Goal: Task Accomplishment & Management: Manage account settings

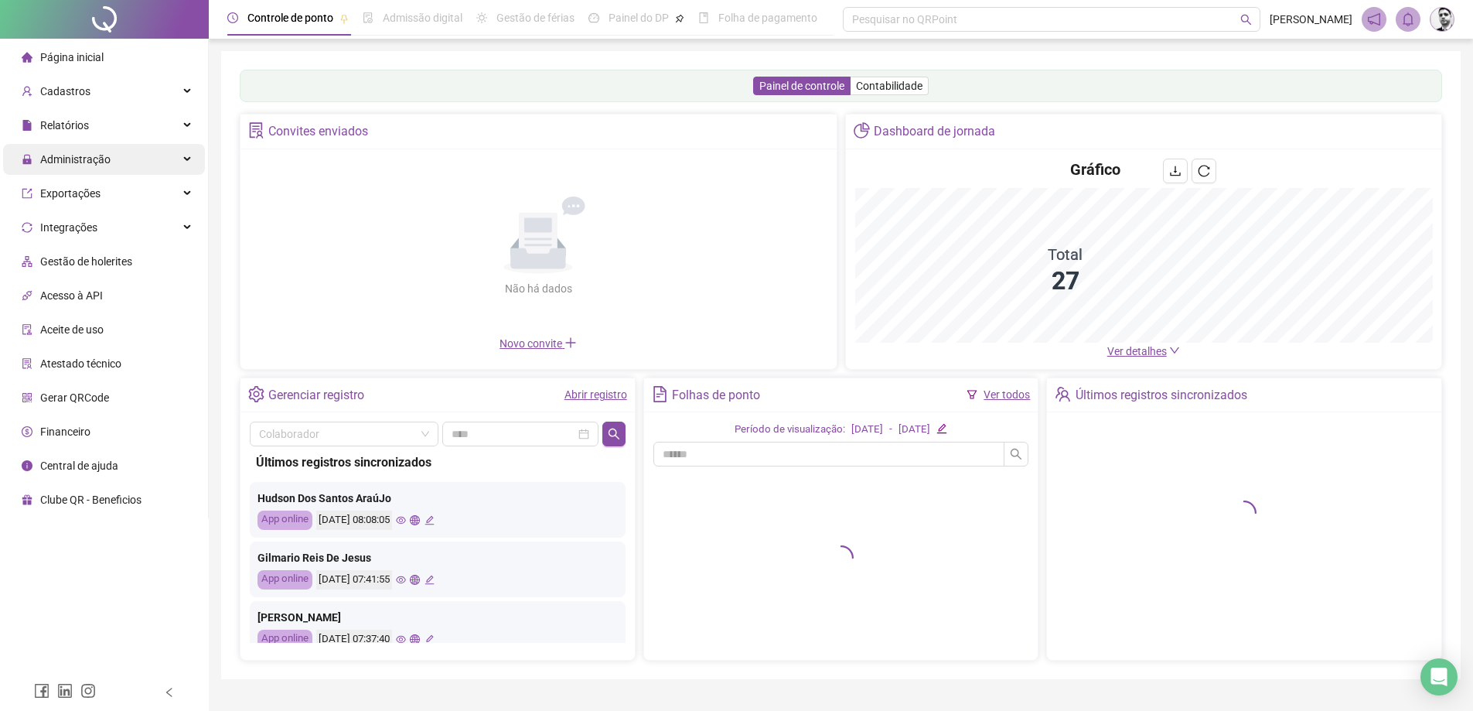
click at [97, 167] on span "Administração" at bounding box center [66, 159] width 89 height 31
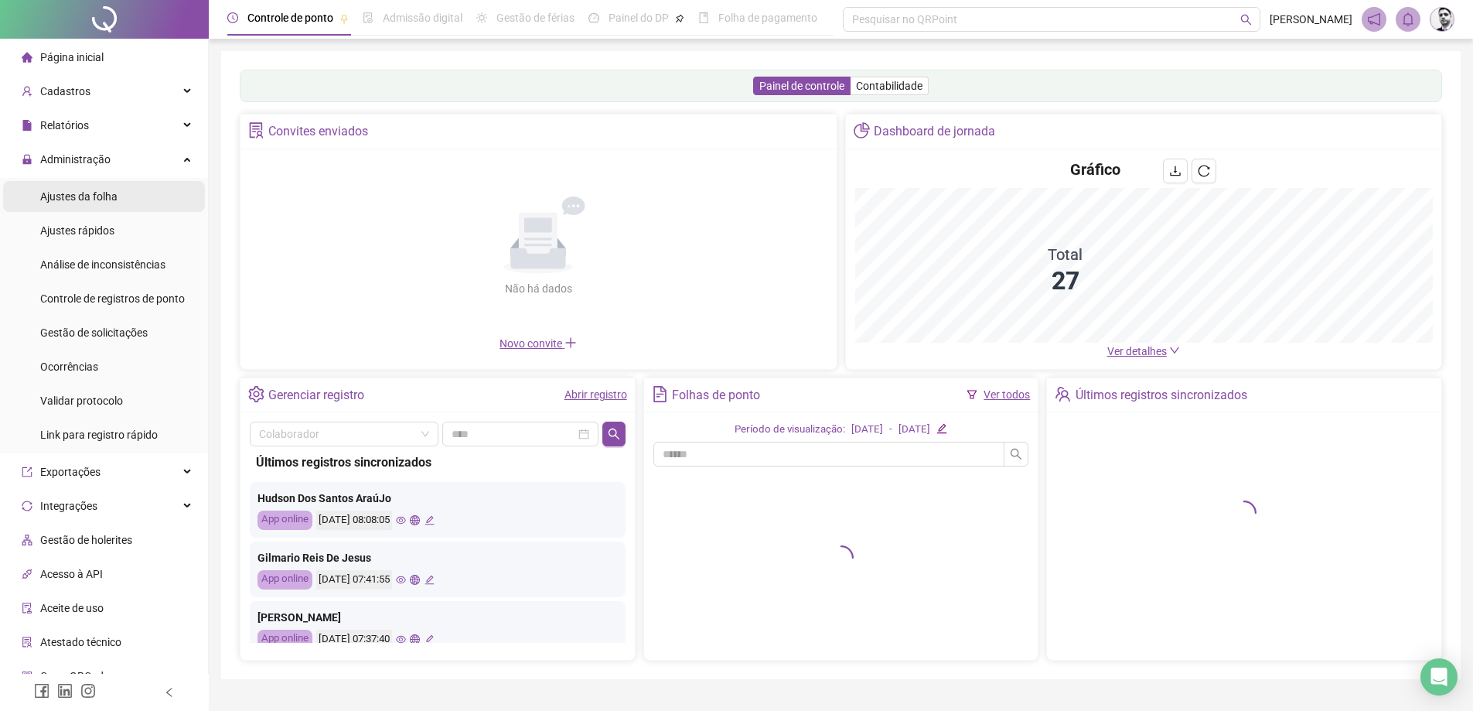
click at [86, 193] on span "Ajustes da folha" at bounding box center [78, 196] width 77 height 12
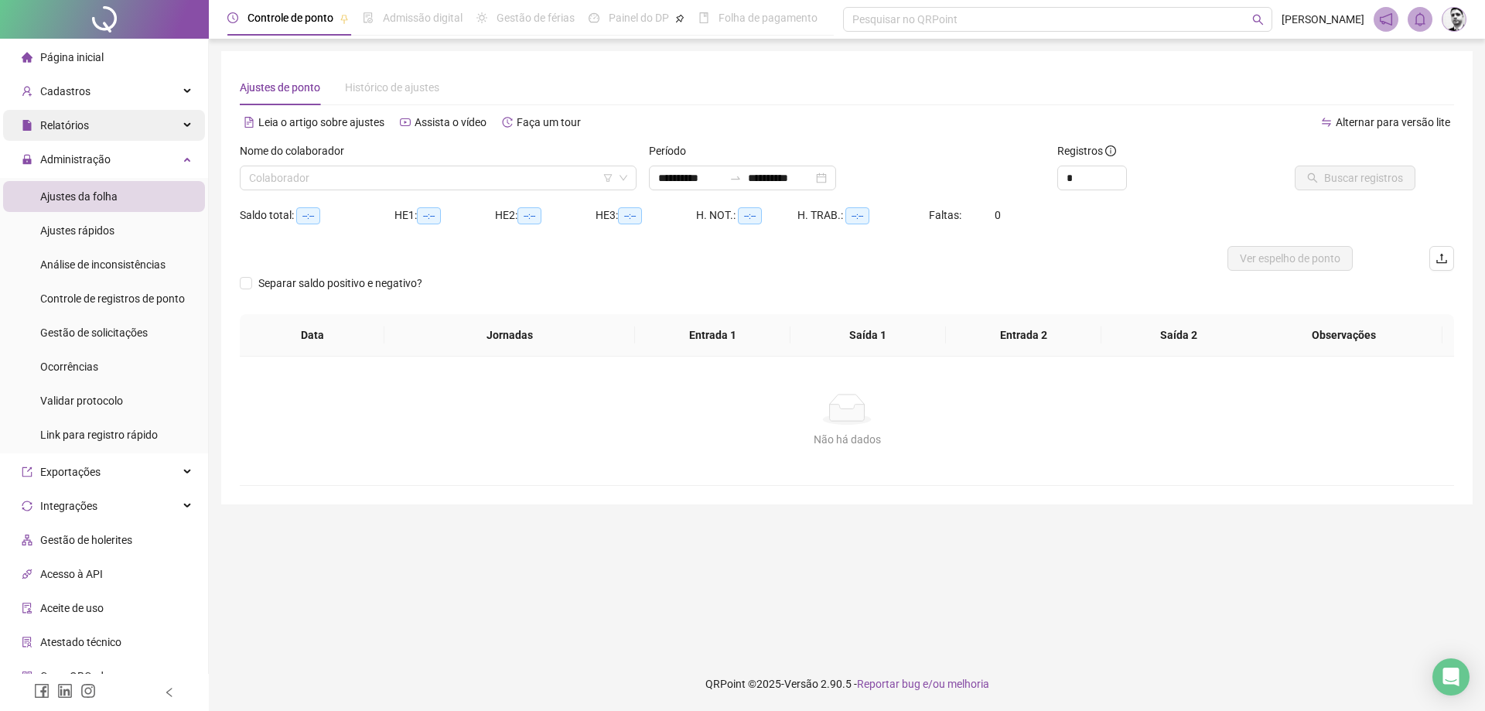
type input "**********"
click at [70, 94] on span "Cadastros" at bounding box center [65, 91] width 50 height 12
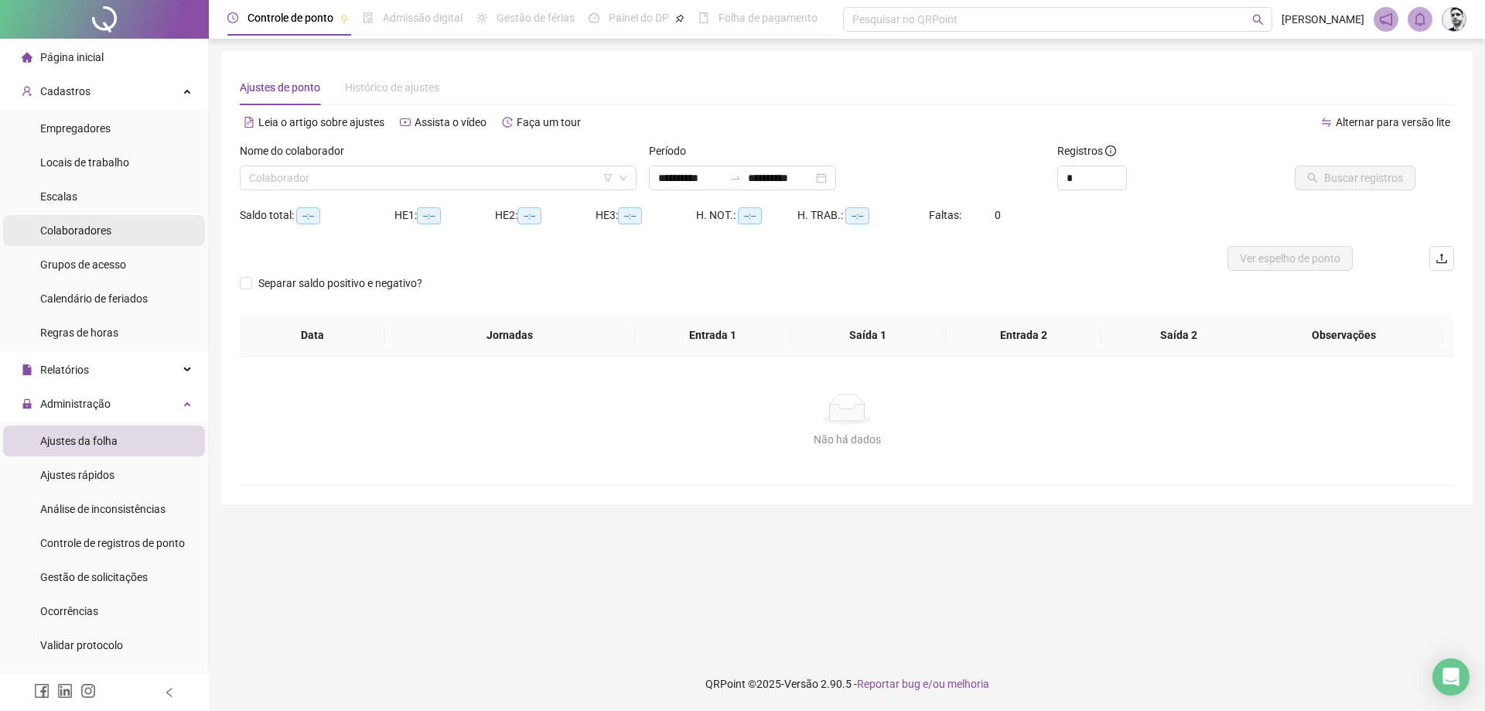
click at [84, 230] on span "Colaboradores" at bounding box center [75, 230] width 71 height 12
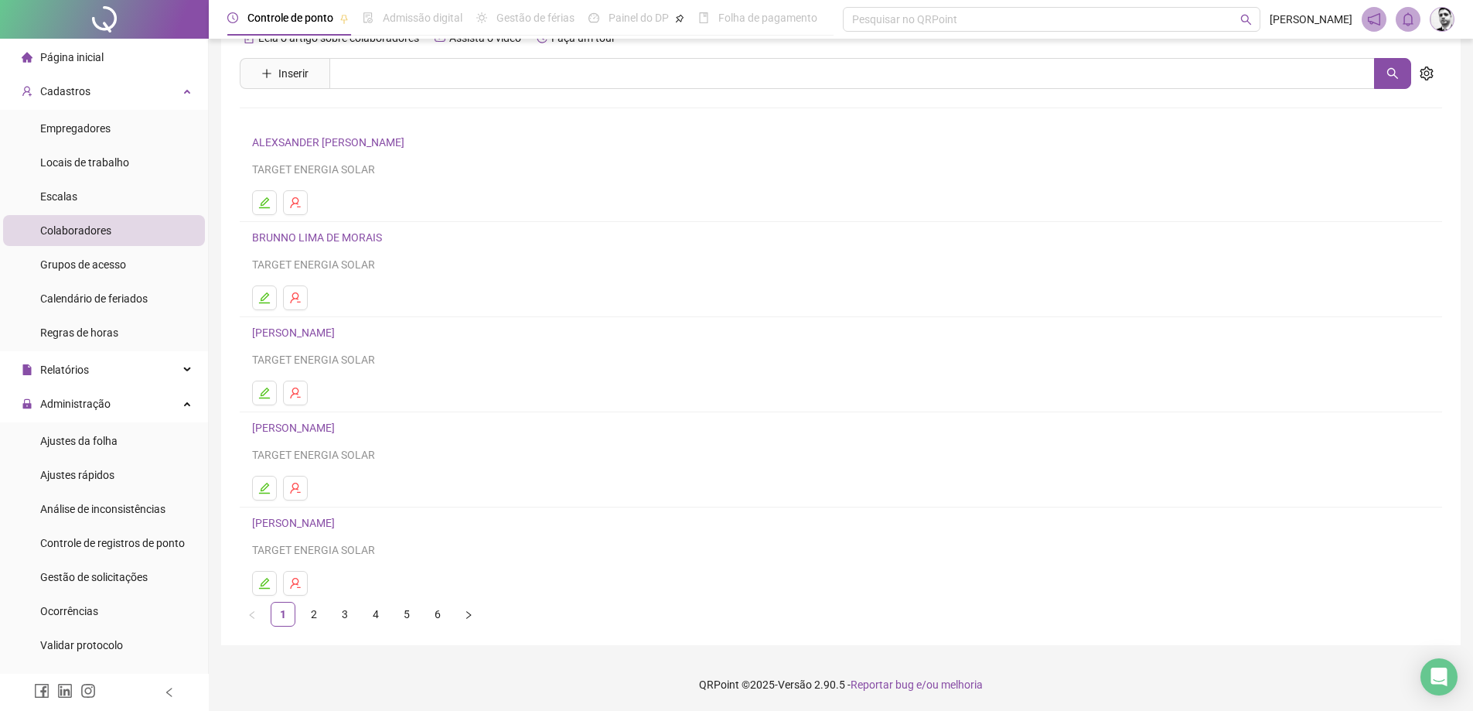
scroll to position [37, 0]
click at [429, 613] on link "6" at bounding box center [437, 613] width 23 height 23
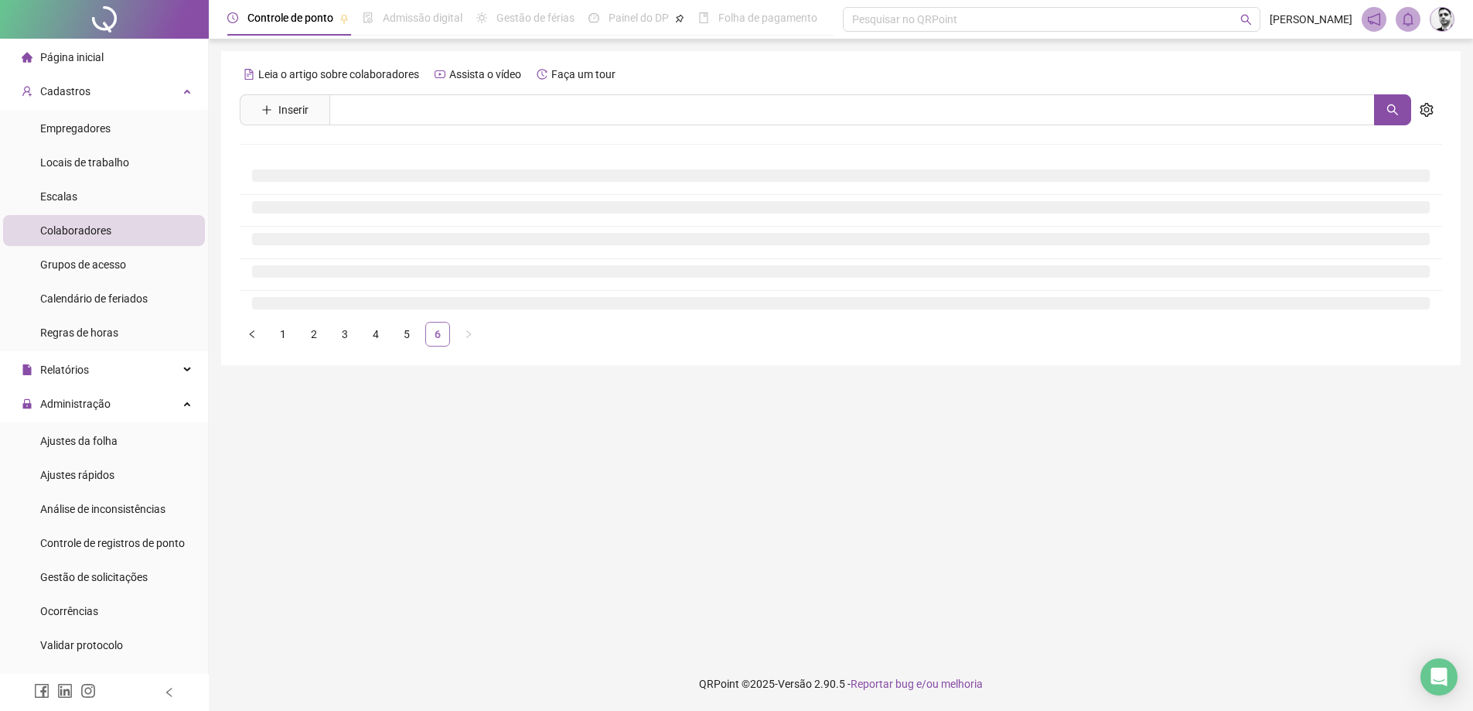
scroll to position [0, 0]
click at [250, 344] on button "button" at bounding box center [252, 334] width 25 height 25
click at [279, 335] on link "1" at bounding box center [282, 334] width 23 height 23
click at [309, 337] on link "2" at bounding box center [313, 334] width 23 height 23
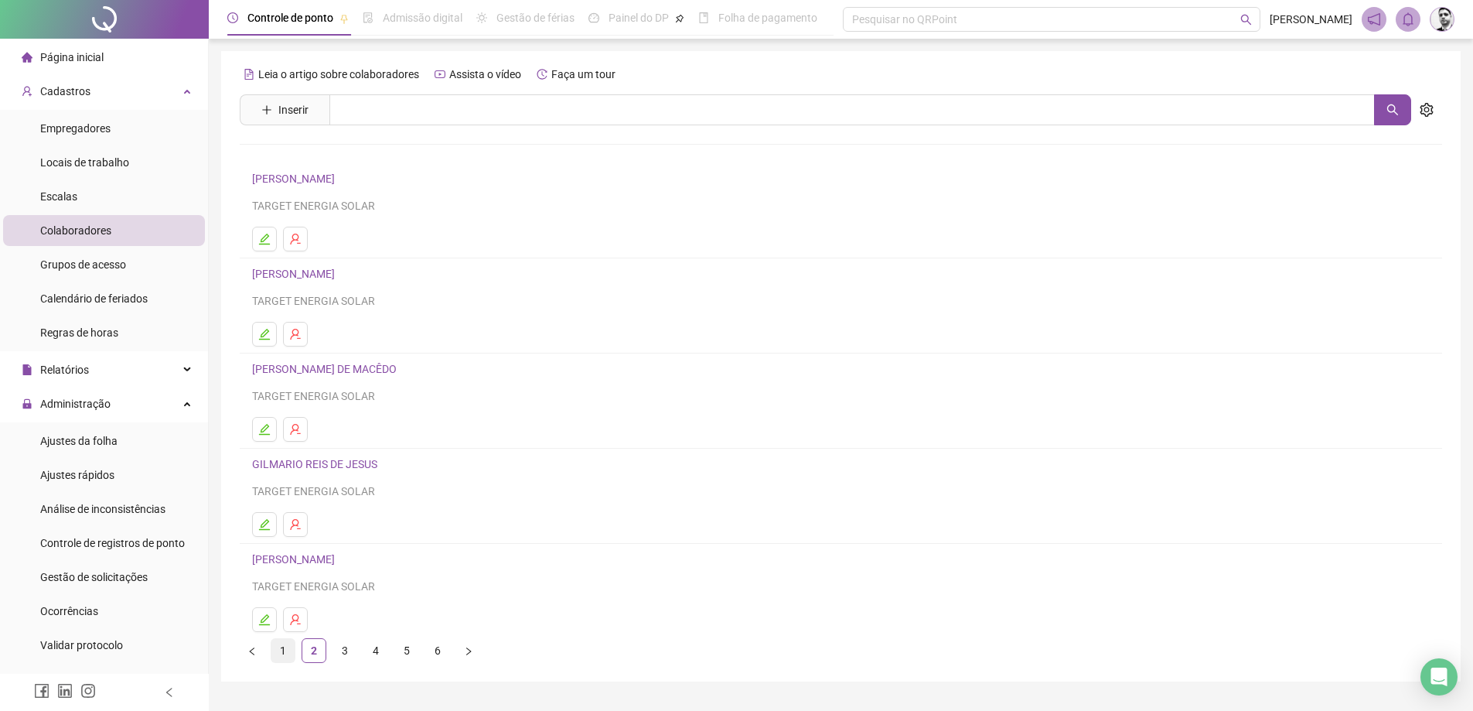
click at [278, 647] on link "1" at bounding box center [282, 650] width 23 height 23
click at [337, 275] on link "BRUNNO LIMA DE MORAIS" at bounding box center [319, 274] width 135 height 12
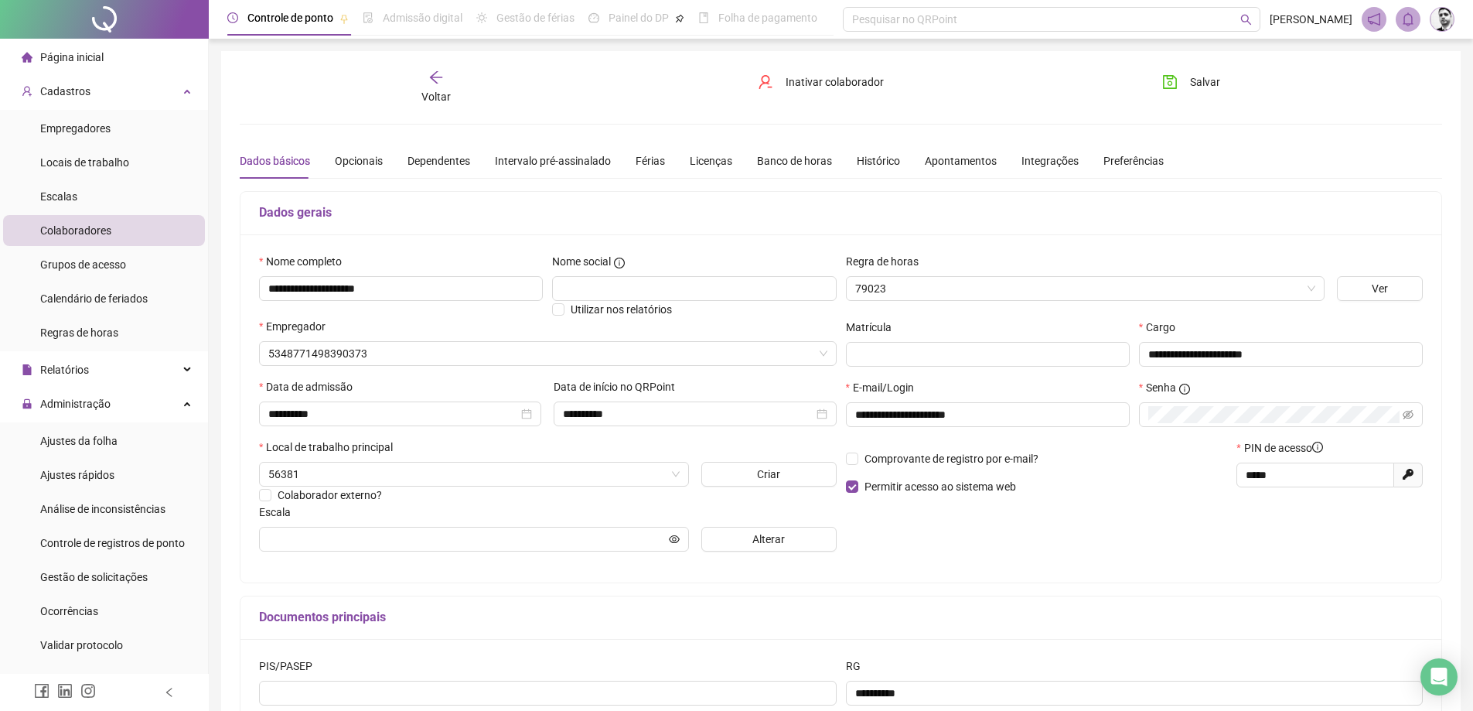
type input "**********"
click at [939, 167] on div "Apontamentos" at bounding box center [961, 160] width 72 height 17
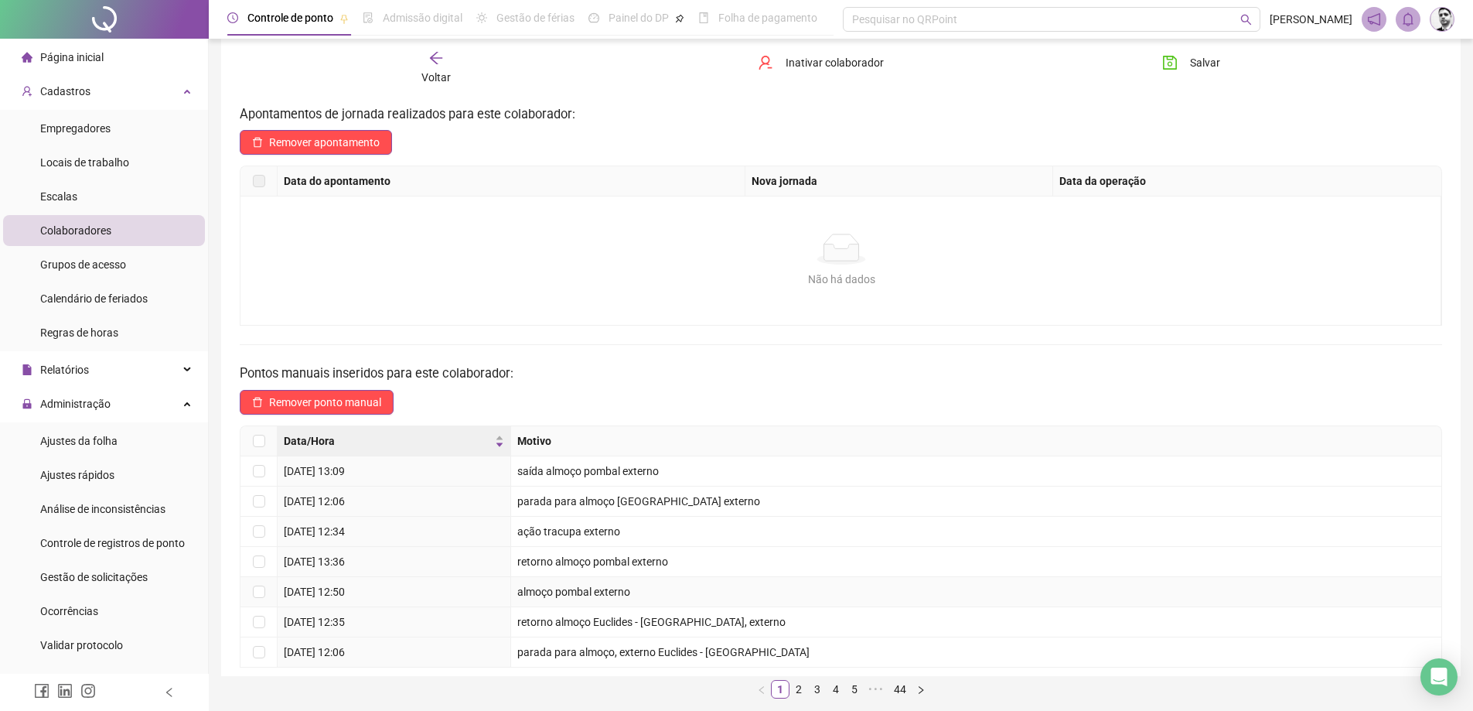
scroll to position [118, 0]
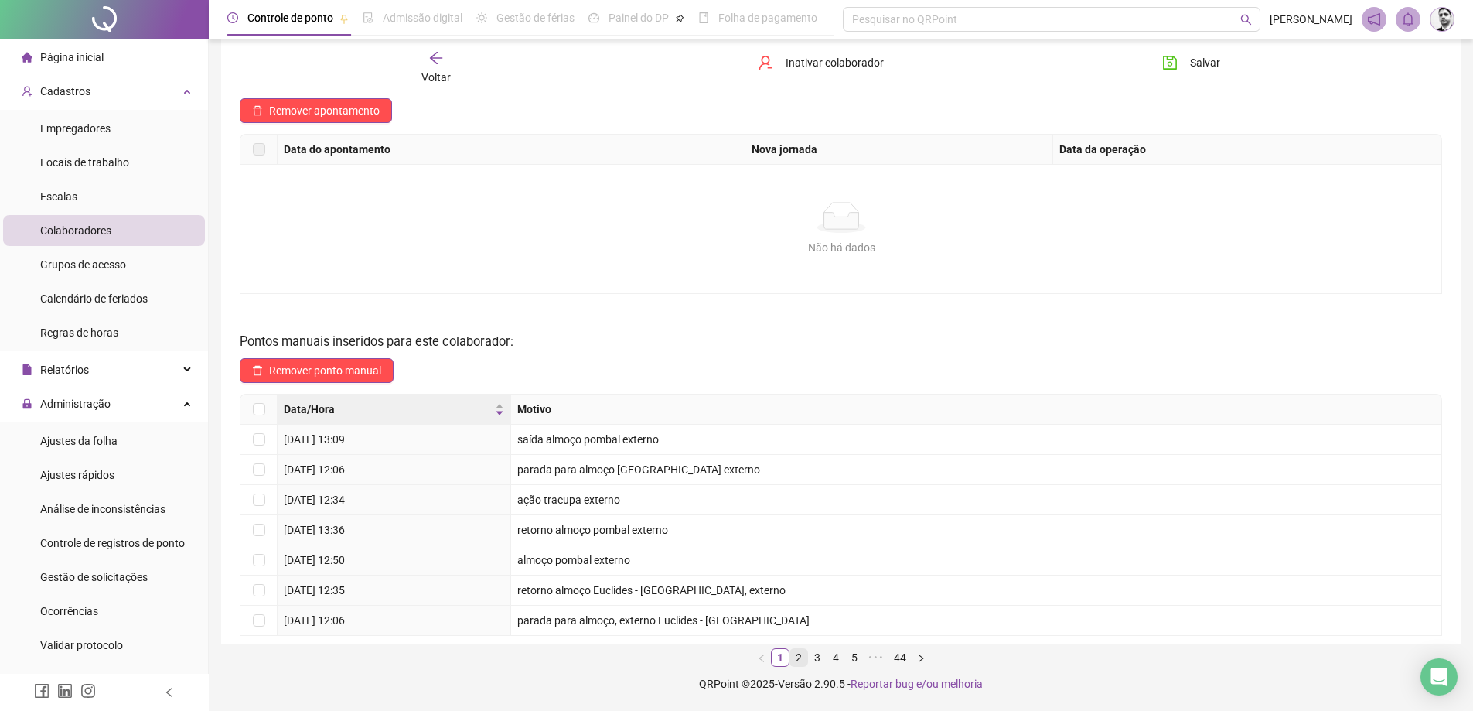
click at [799, 660] on link "2" at bounding box center [799, 657] width 17 height 17
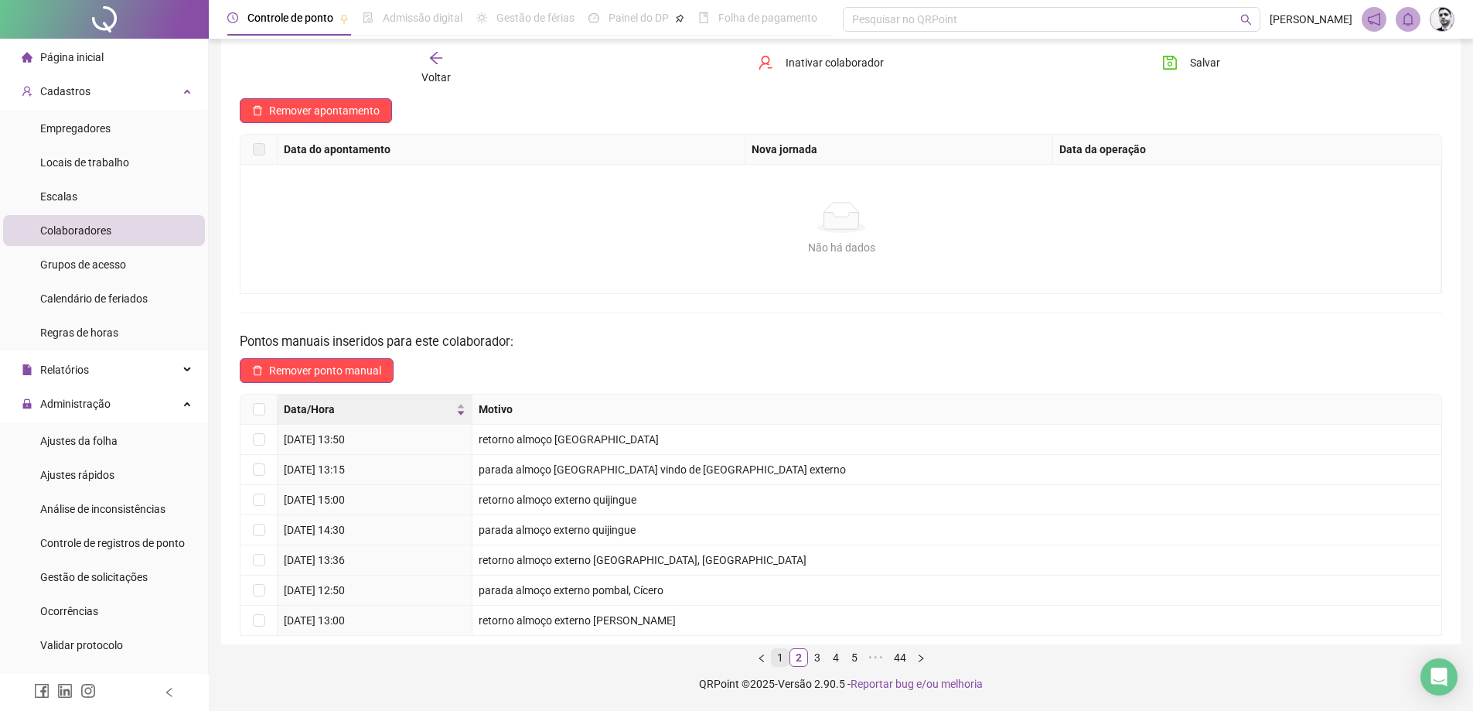
click at [777, 654] on link "1" at bounding box center [780, 657] width 17 height 17
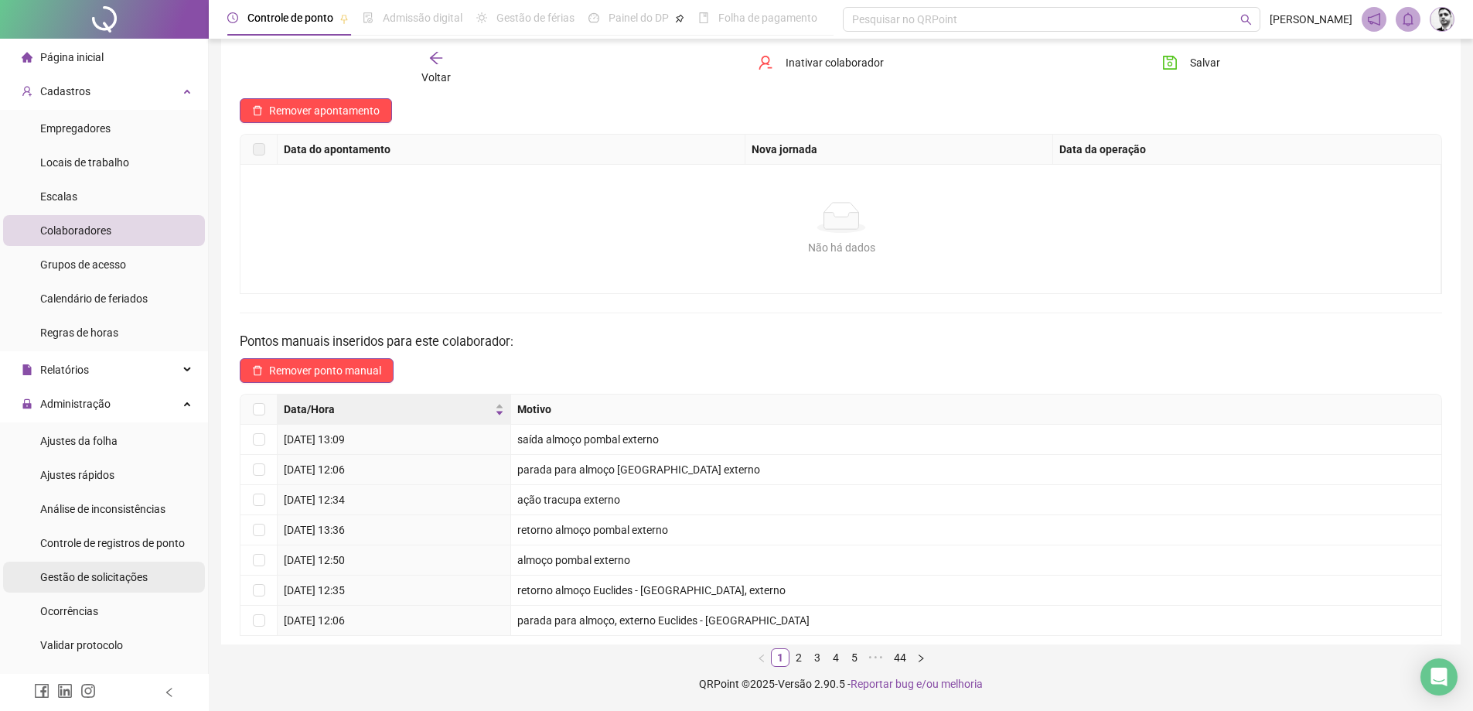
click at [75, 572] on span "Gestão de solicitações" at bounding box center [94, 577] width 108 height 12
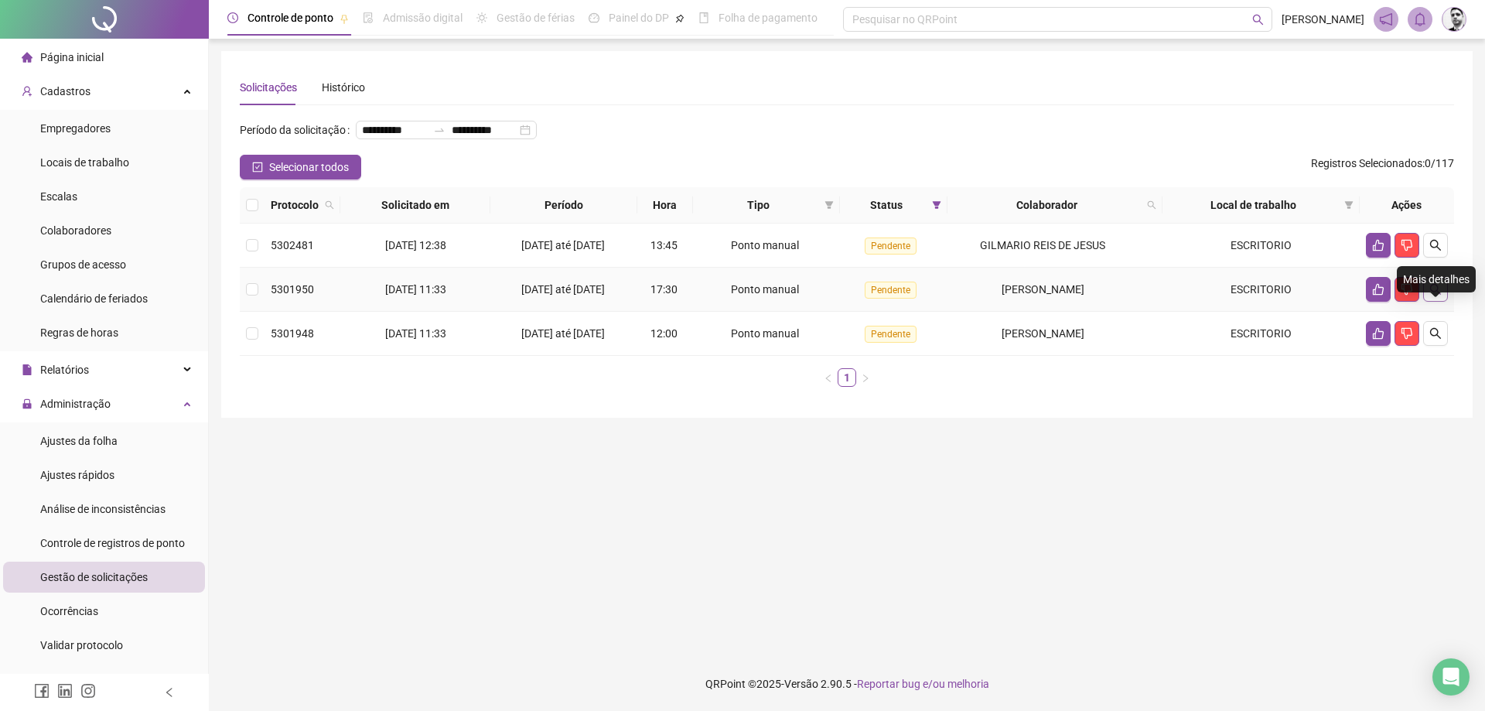
click at [1433, 295] on icon "search" at bounding box center [1435, 289] width 12 height 12
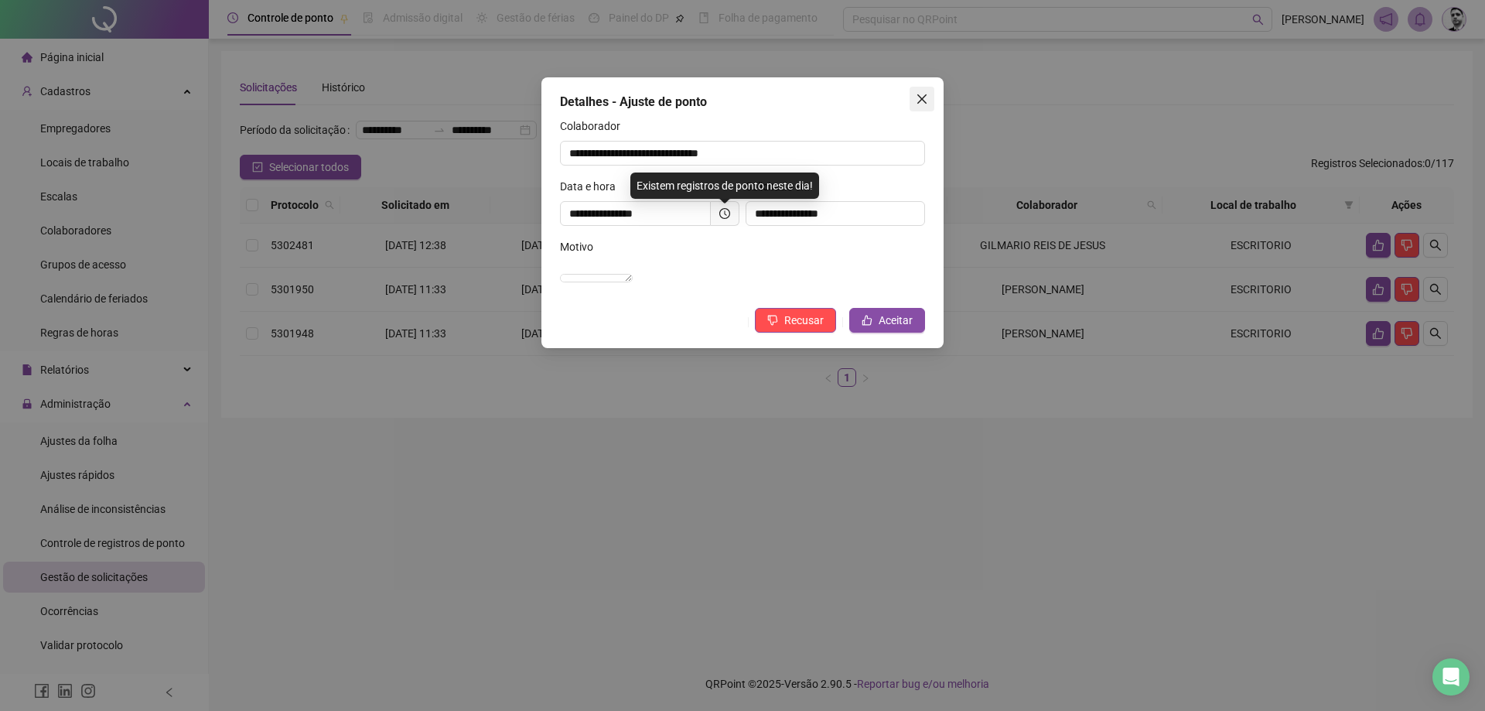
click at [925, 99] on icon "close" at bounding box center [922, 99] width 12 height 12
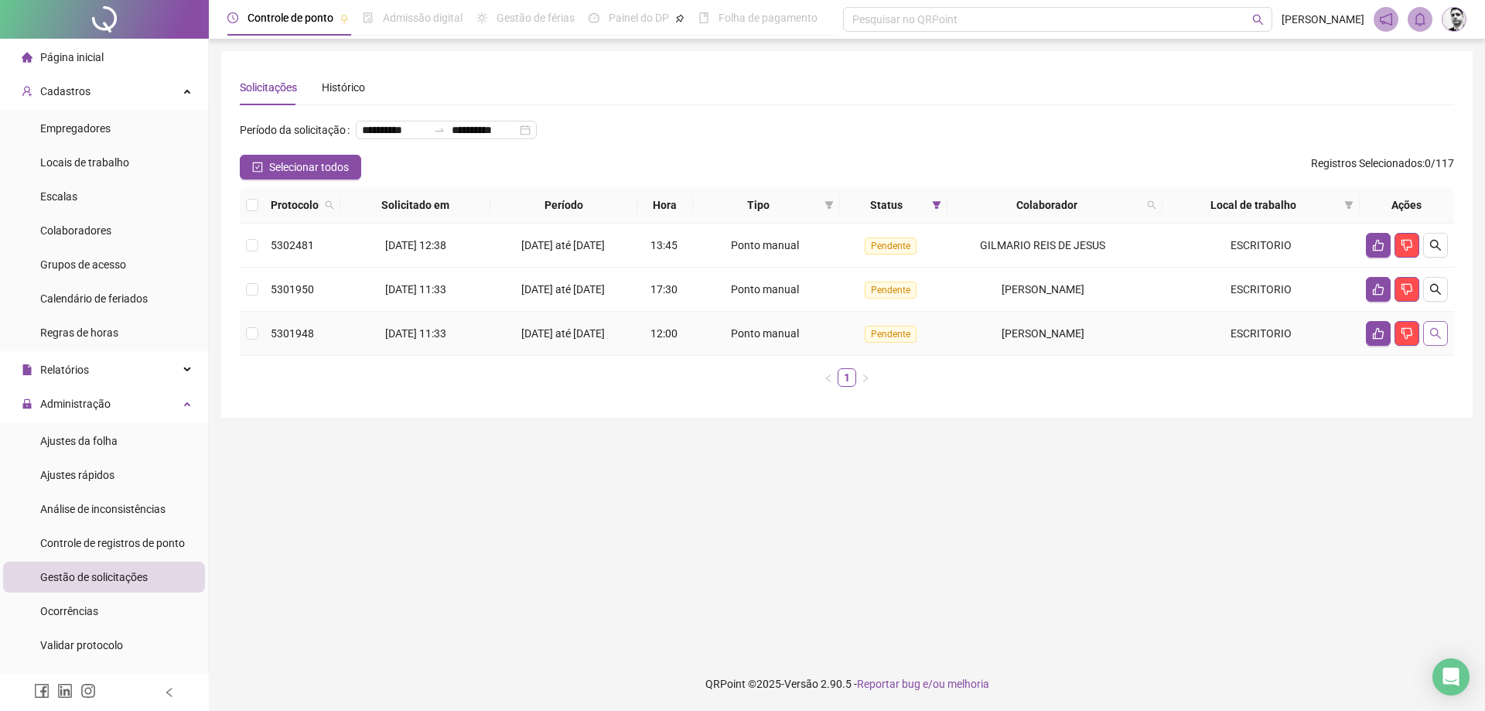
click at [1439, 340] on icon "search" at bounding box center [1435, 333] width 12 height 12
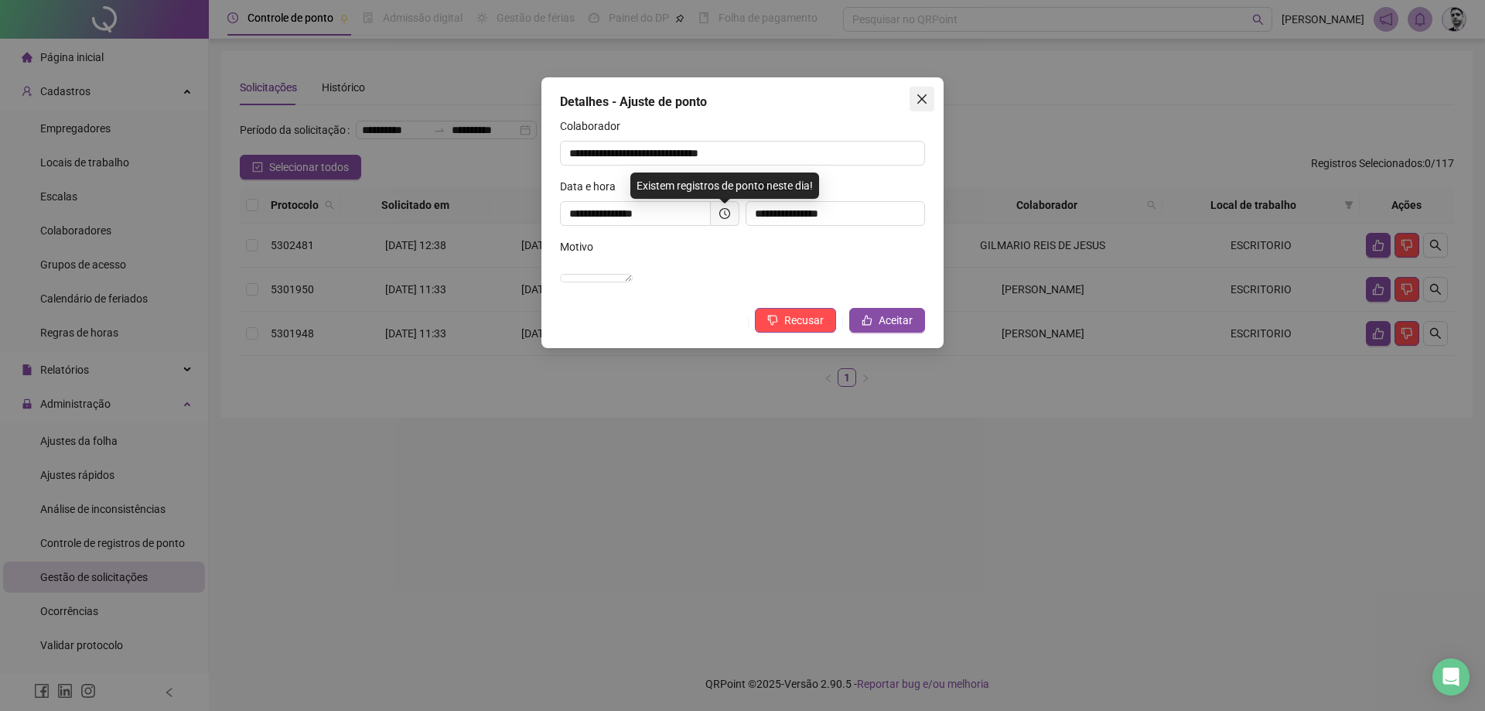
click at [931, 93] on span "Close" at bounding box center [922, 99] width 25 height 12
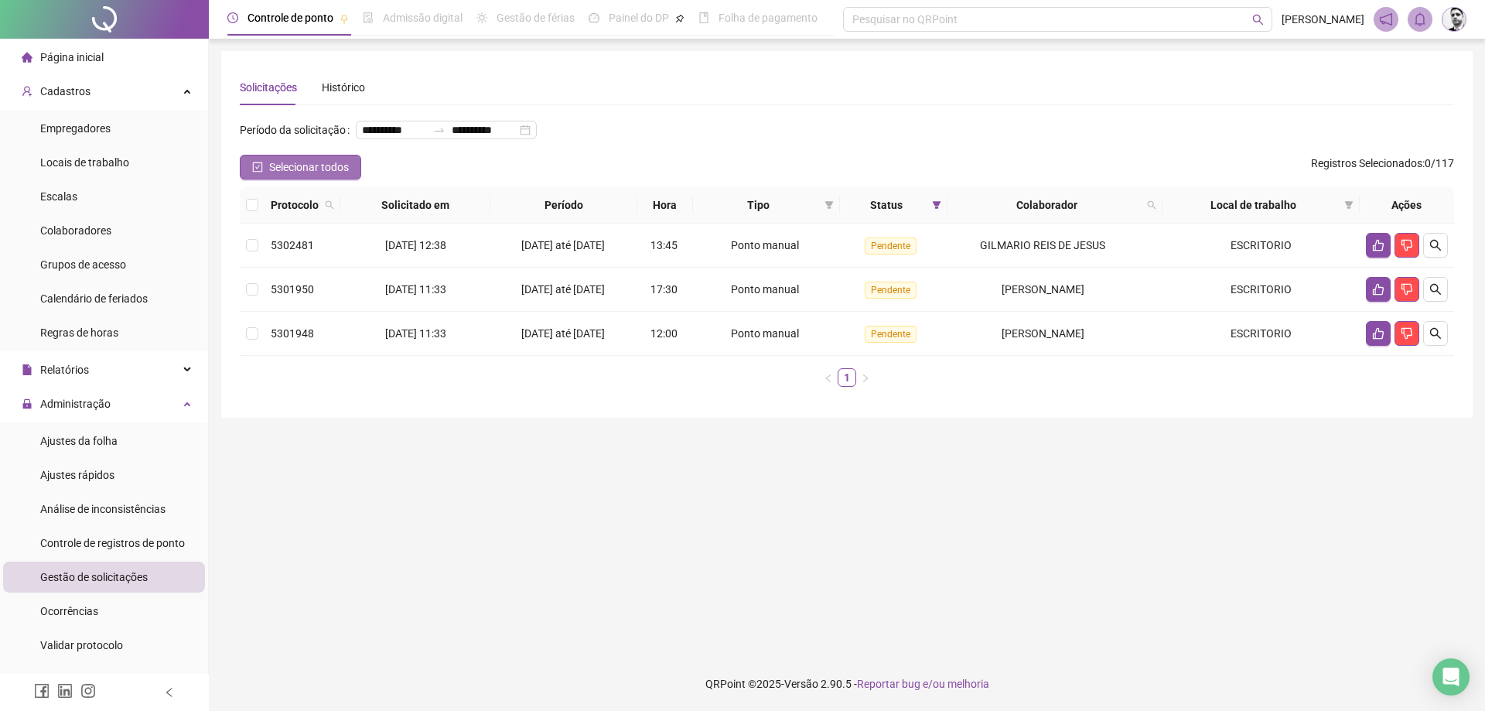
click at [295, 176] on span "Selecionar todos" at bounding box center [309, 167] width 80 height 17
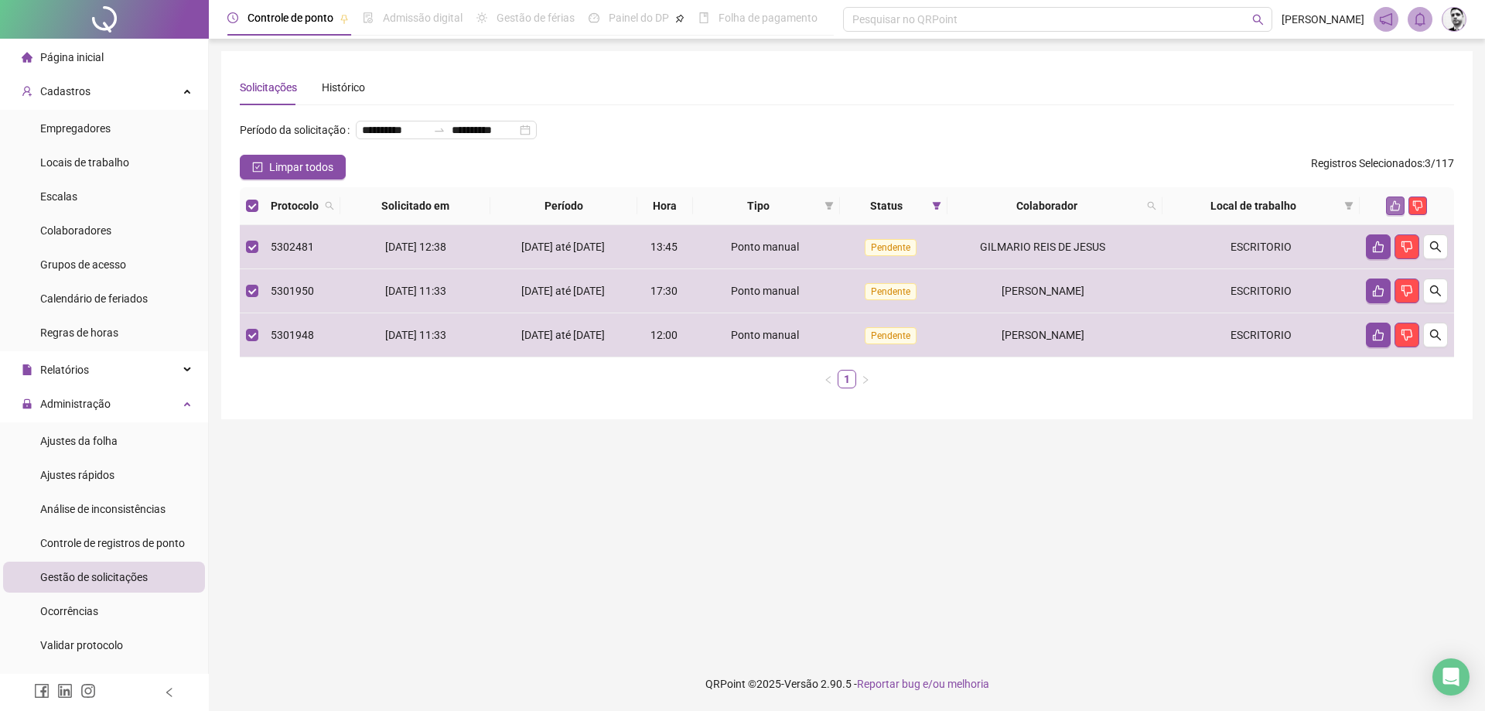
click at [1398, 211] on icon "like" at bounding box center [1396, 206] width 10 height 10
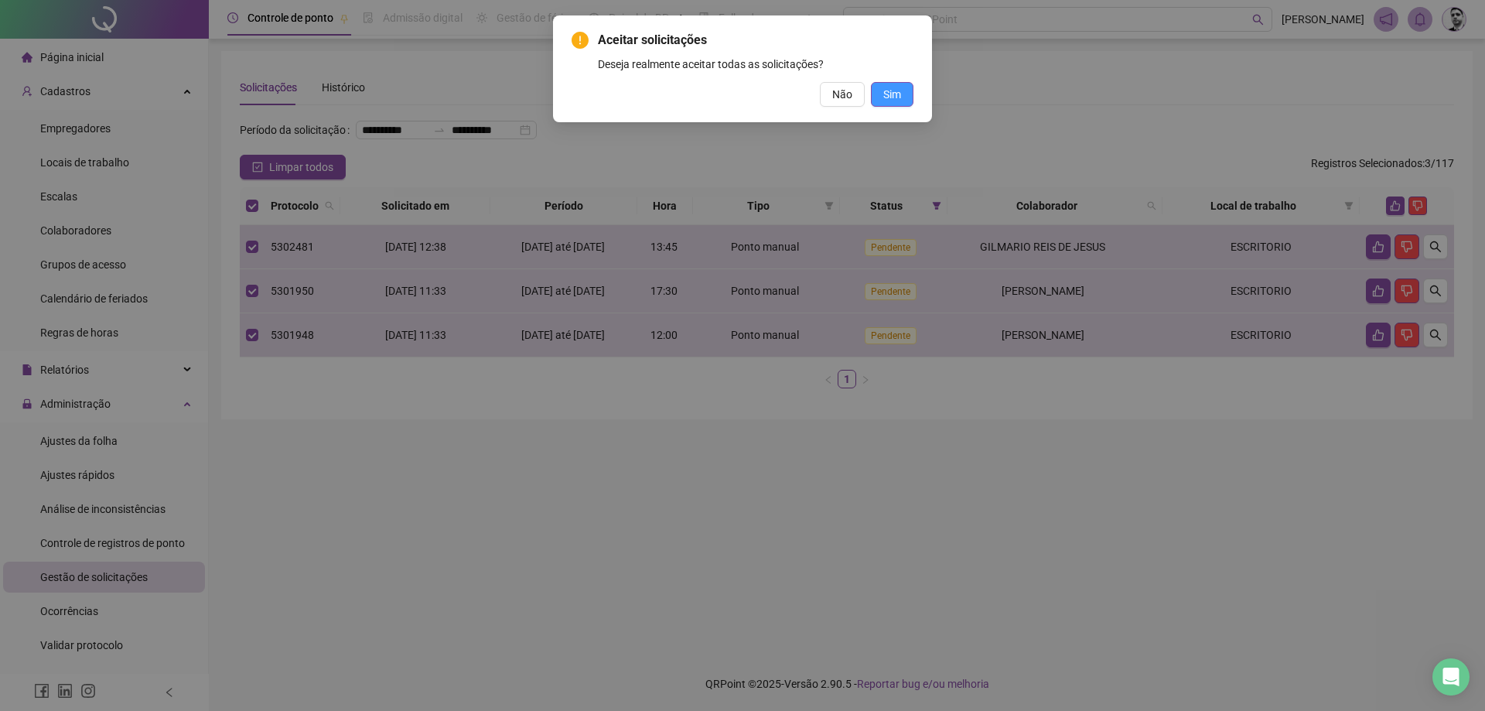
click at [888, 92] on span "Sim" at bounding box center [892, 94] width 18 height 17
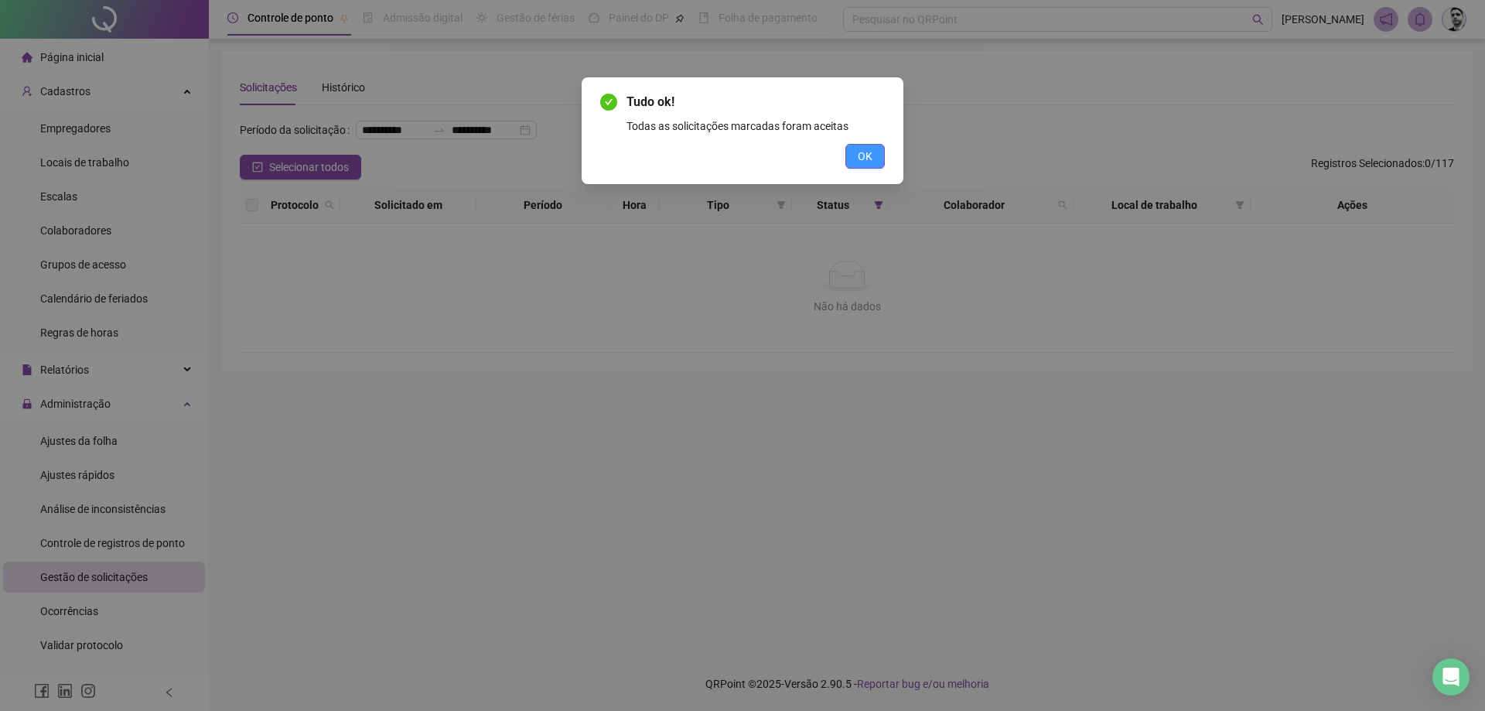
click at [855, 155] on button "OK" at bounding box center [864, 156] width 39 height 25
